Goal: Information Seeking & Learning: Learn about a topic

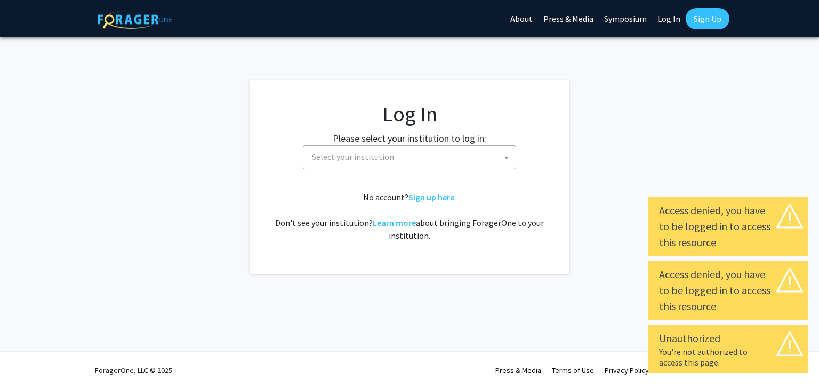
select select
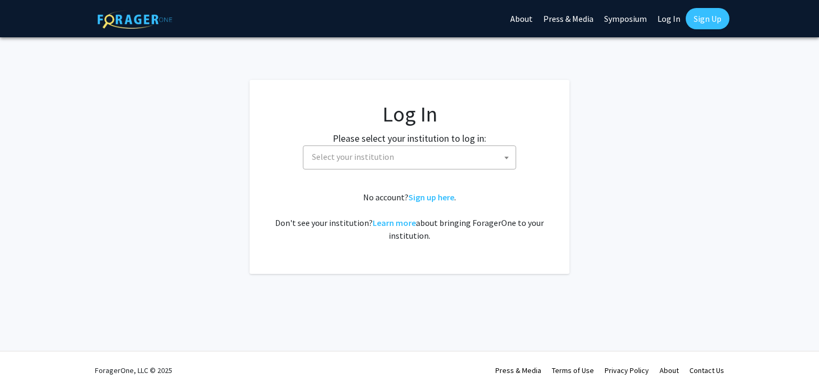
click at [402, 163] on span "Select your institution" at bounding box center [412, 157] width 208 height 22
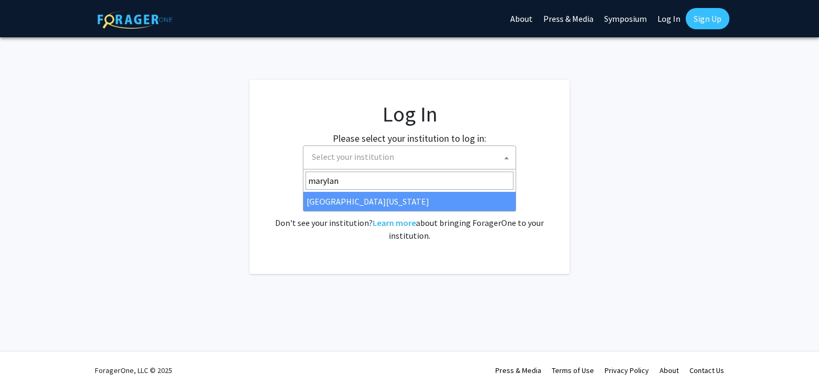
type input "[US_STATE]"
select select "31"
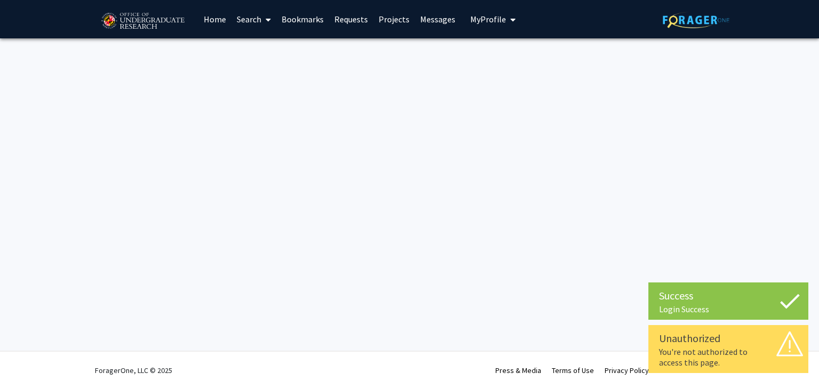
click at [225, 19] on link "Home" at bounding box center [214, 19] width 33 height 37
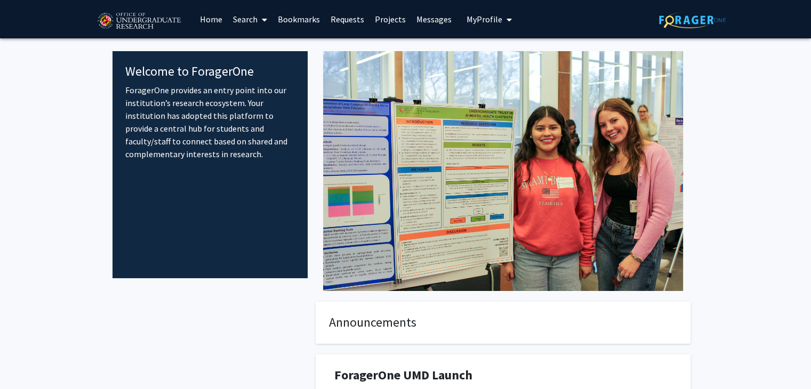
click at [249, 20] on link "Search" at bounding box center [250, 19] width 45 height 37
click at [253, 43] on span "Faculty/Staff" at bounding box center [267, 48] width 78 height 21
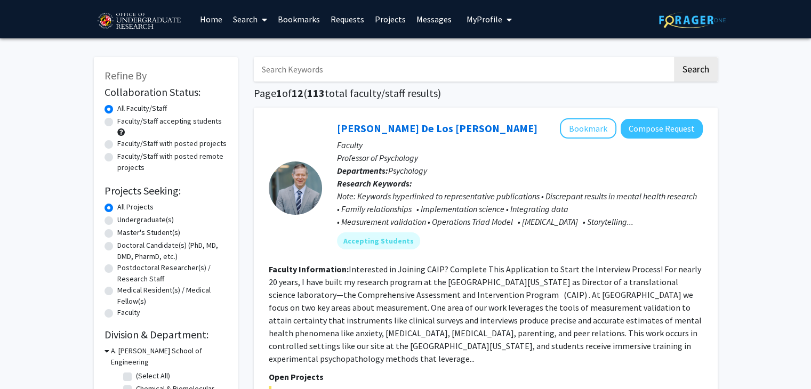
scroll to position [13, 0]
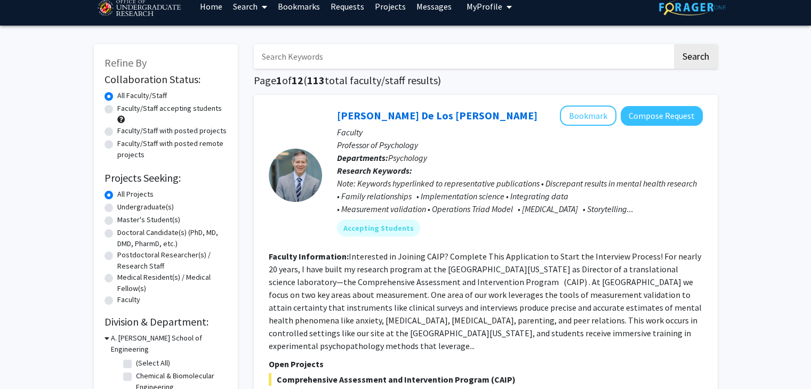
click at [117, 209] on label "Undergraduate(s)" at bounding box center [145, 206] width 57 height 11
click at [117, 208] on input "Undergraduate(s)" at bounding box center [120, 204] width 7 height 7
radio input "true"
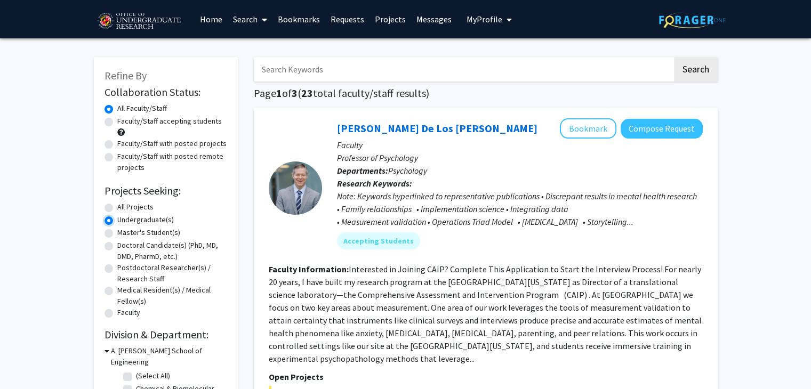
scroll to position [65, 0]
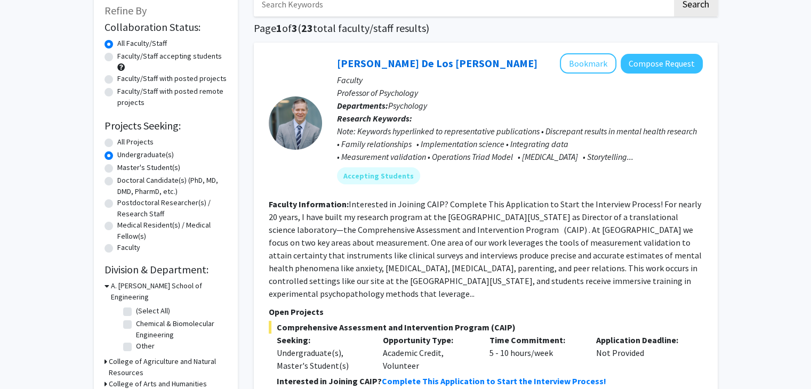
click at [136, 305] on label "(Select All)" at bounding box center [153, 310] width 34 height 11
click at [136, 305] on input "(Select All)" at bounding box center [139, 308] width 7 height 7
checkbox input "true"
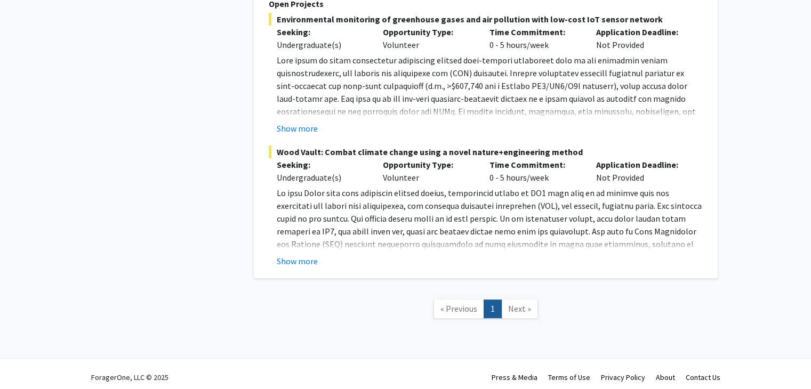
scroll to position [584, 0]
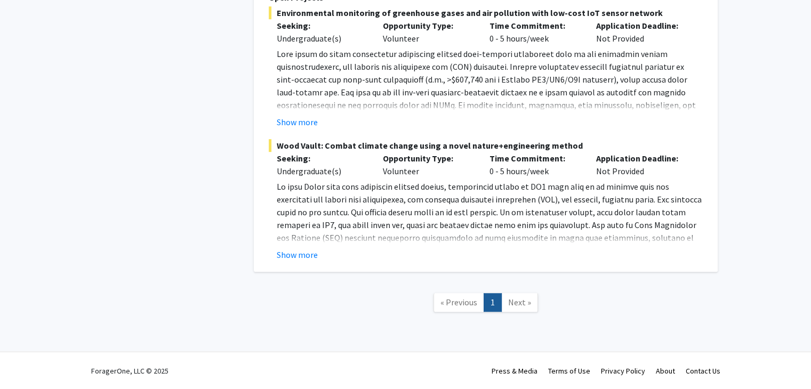
drag, startPoint x: 441, startPoint y: 144, endPoint x: 364, endPoint y: 278, distance: 155.0
click at [516, 307] on link "Next »" at bounding box center [519, 302] width 37 height 19
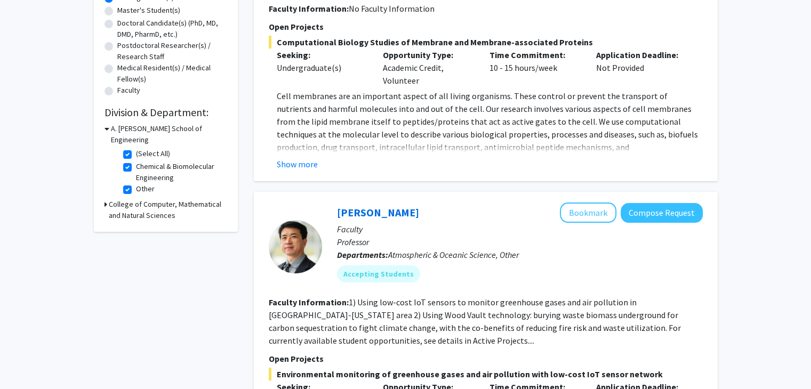
scroll to position [0, 0]
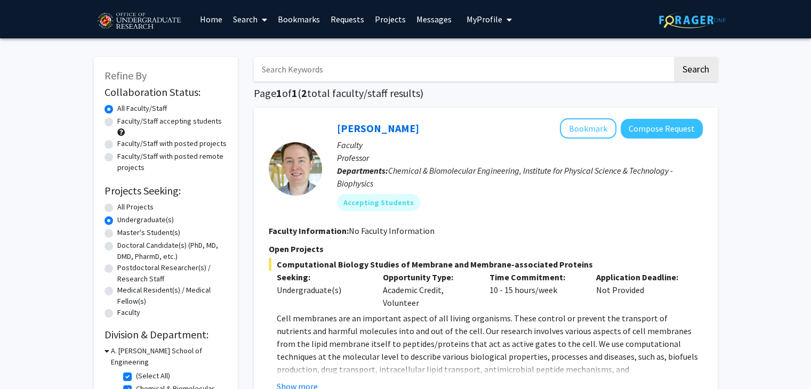
click at [410, 62] on input "Search Keywords" at bounding box center [463, 69] width 418 height 25
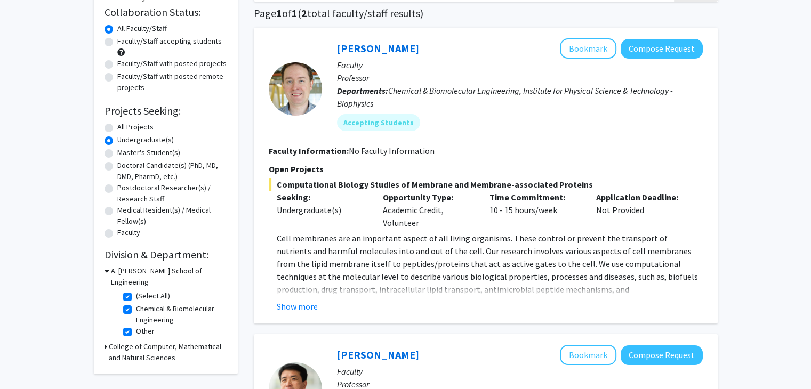
scroll to position [81, 0]
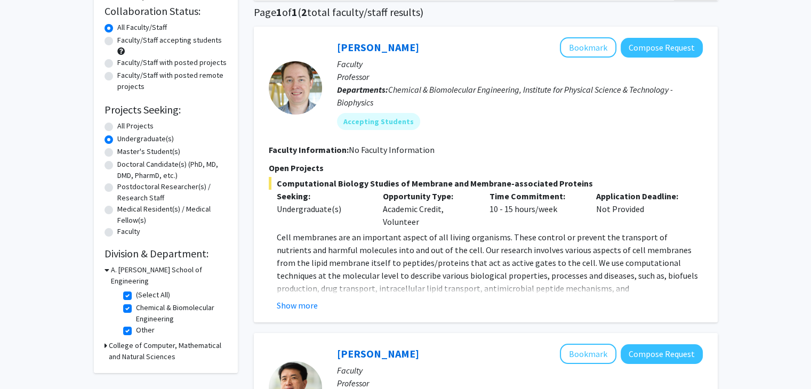
click at [117, 127] on label "All Projects" at bounding box center [135, 125] width 36 height 11
click at [117, 127] on input "All Projects" at bounding box center [120, 123] width 7 height 7
radio input "true"
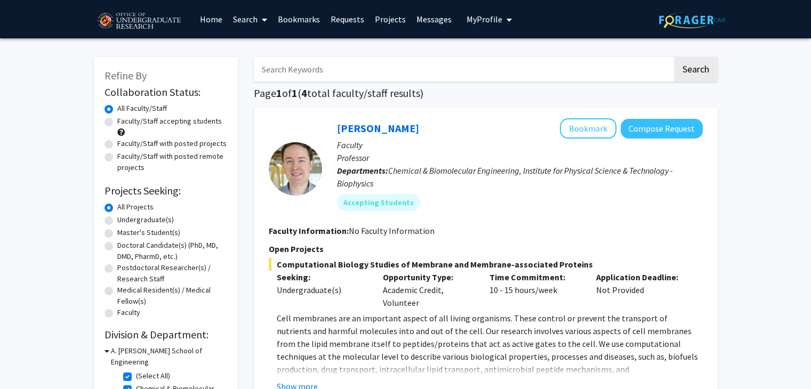
click at [353, 77] on input "Search Keywords" at bounding box center [463, 69] width 418 height 25
type input "mechancial"
click at [674, 57] on button "Search" at bounding box center [696, 69] width 44 height 25
checkbox input "false"
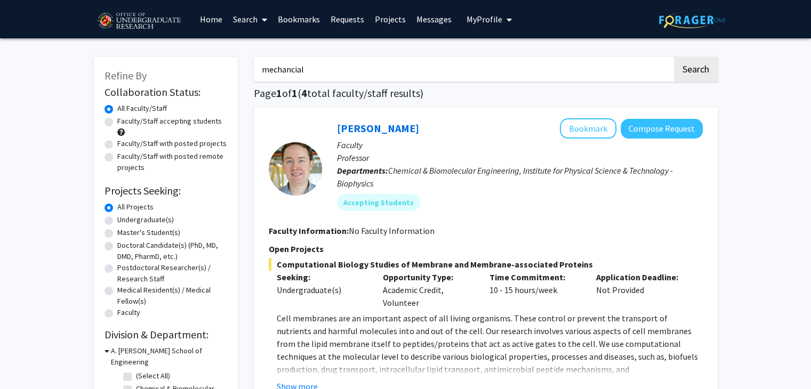
checkbox input "false"
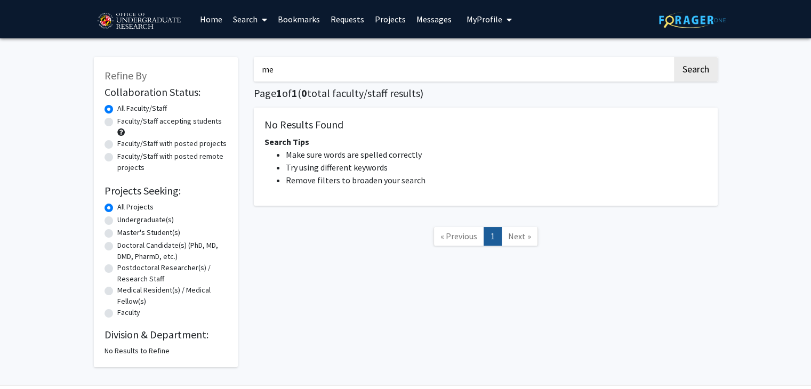
type input "m"
